Goal: Go to known website: Access a specific website the user already knows

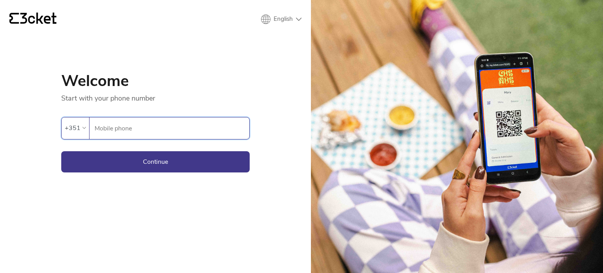
click at [128, 125] on input "Mobile phone" at bounding box center [171, 128] width 155 height 22
type input "933238617"
click at [186, 161] on button "Continue" at bounding box center [155, 161] width 189 height 21
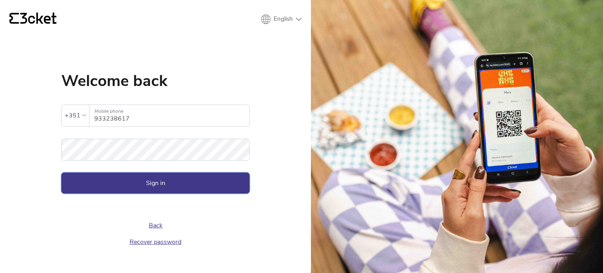
click at [169, 182] on button "Sign in" at bounding box center [155, 182] width 189 height 21
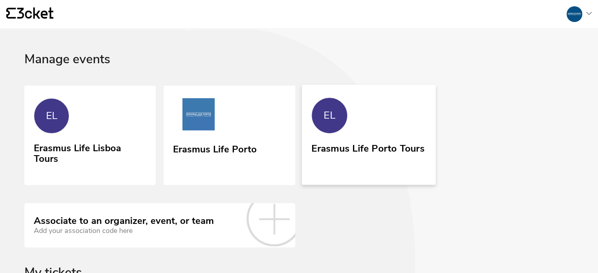
click at [373, 135] on link "EL Erasmus Life Porto Tours" at bounding box center [368, 134] width 134 height 100
